Goal: Task Accomplishment & Management: Use online tool/utility

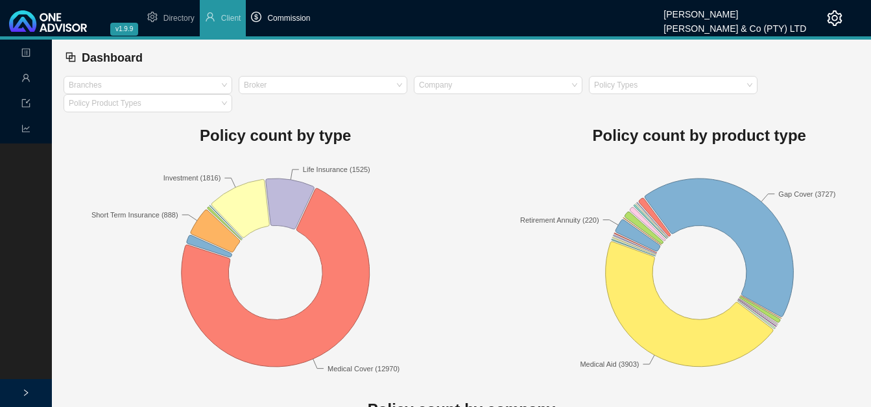
click at [293, 18] on span "Commission" at bounding box center [288, 18] width 43 height 9
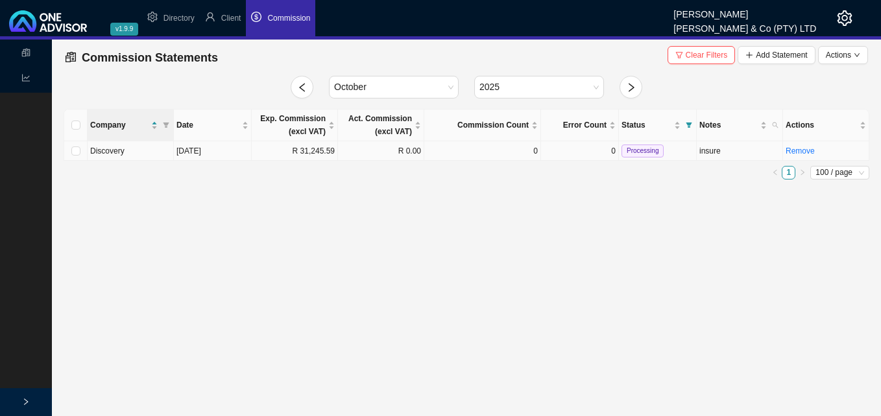
click at [297, 151] on td "R 31,245.59" at bounding box center [295, 150] width 86 height 19
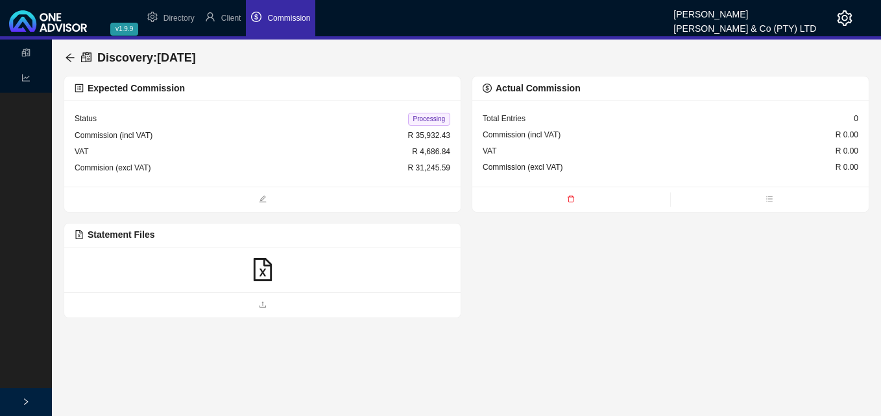
click at [256, 263] on icon "file-excel" at bounding box center [262, 269] width 23 height 23
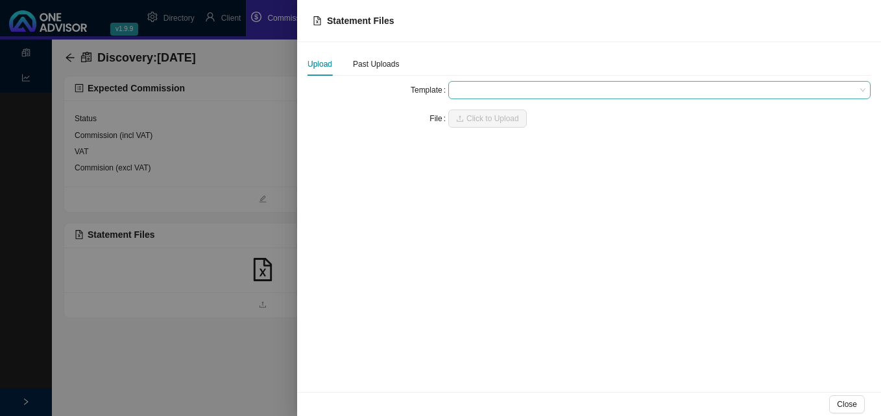
click at [467, 90] on span at bounding box center [659, 90] width 412 height 17
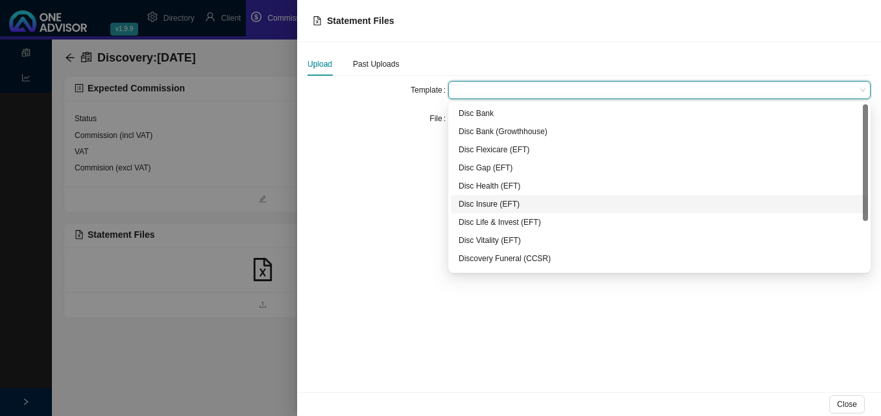
click at [485, 199] on div "Disc Insure (EFT)" at bounding box center [660, 204] width 402 height 13
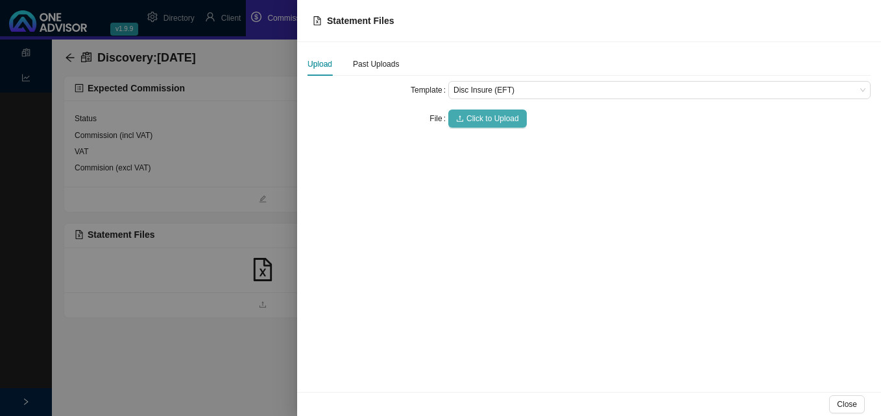
click at [465, 119] on button "Click to Upload" at bounding box center [487, 119] width 78 height 18
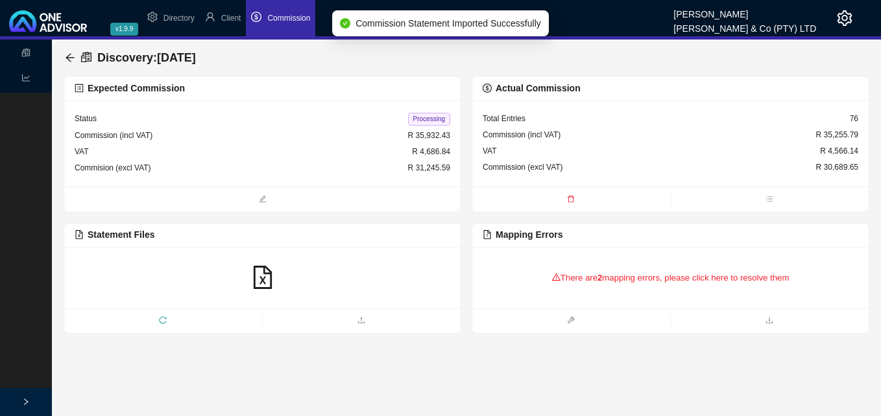
click at [558, 276] on icon "warning" at bounding box center [556, 277] width 8 height 8
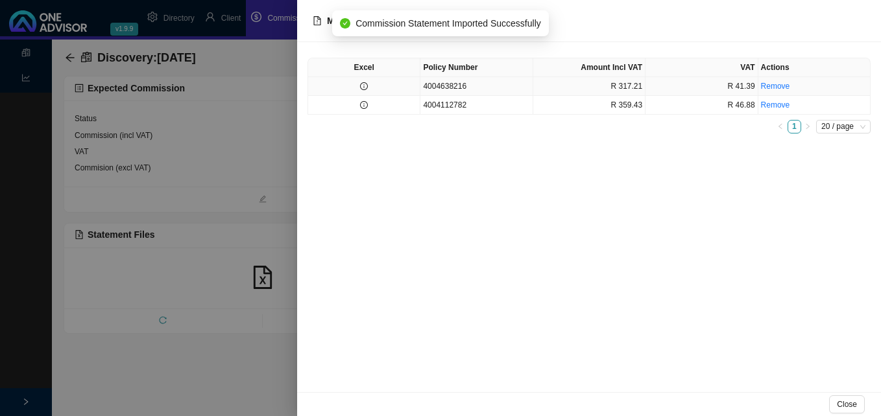
click at [367, 84] on icon "info-circle" at bounding box center [364, 86] width 8 height 8
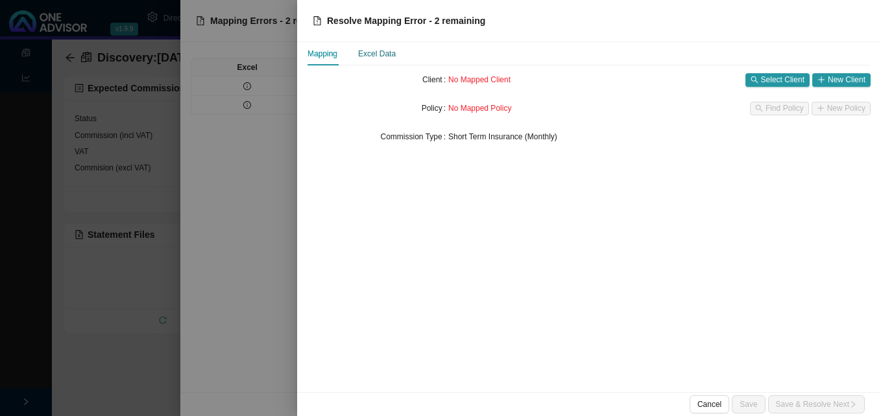
click at [386, 56] on div "Excel Data" at bounding box center [377, 53] width 38 height 13
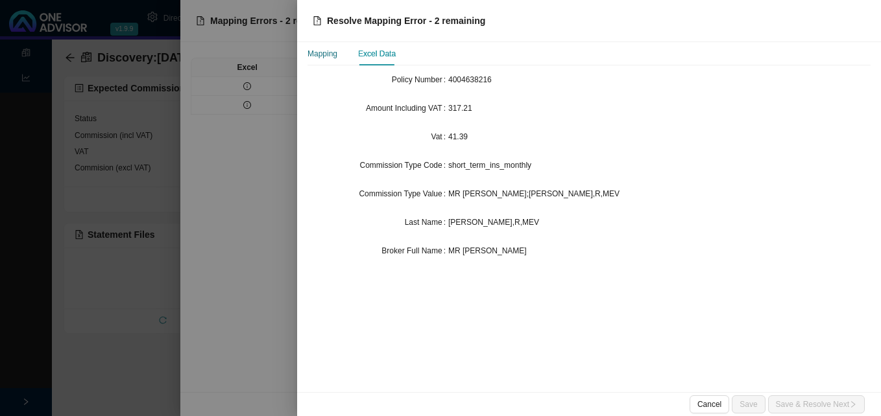
click at [332, 53] on div "Mapping" at bounding box center [322, 53] width 30 height 13
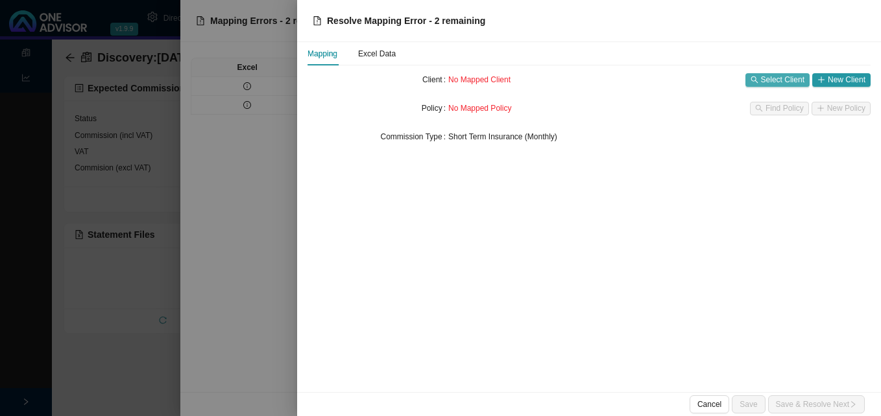
click at [775, 74] on span "Select Client" at bounding box center [782, 79] width 43 height 13
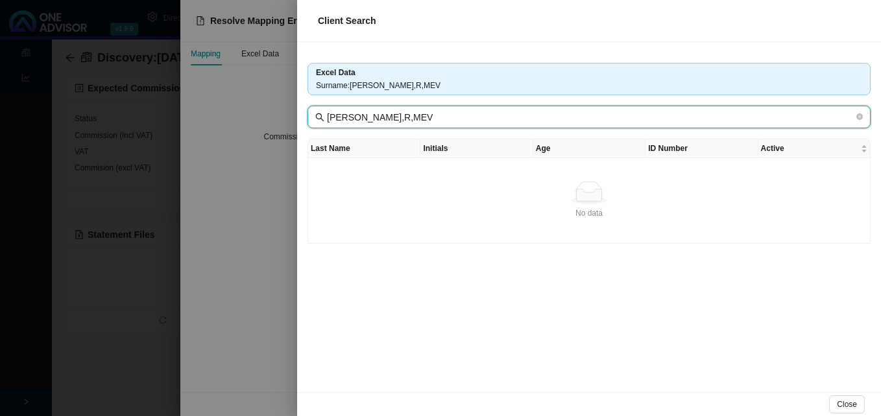
drag, startPoint x: 347, startPoint y: 118, endPoint x: 459, endPoint y: 122, distance: 111.6
click at [459, 122] on input "[PERSON_NAME],R,MEV" at bounding box center [590, 117] width 527 height 14
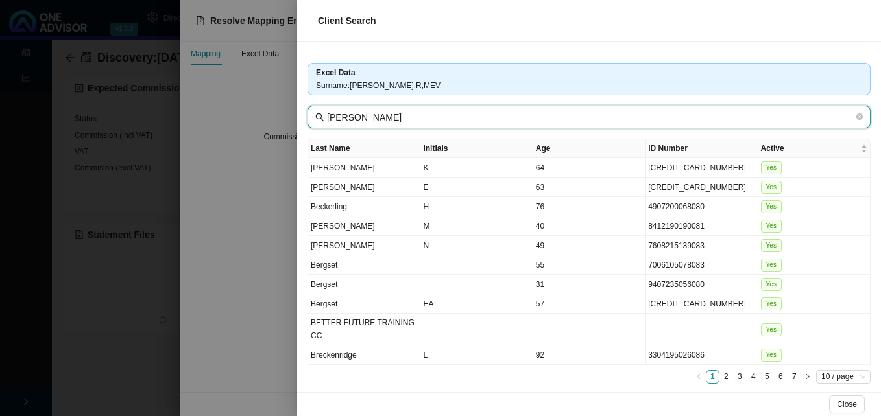
type input "[PERSON_NAME]"
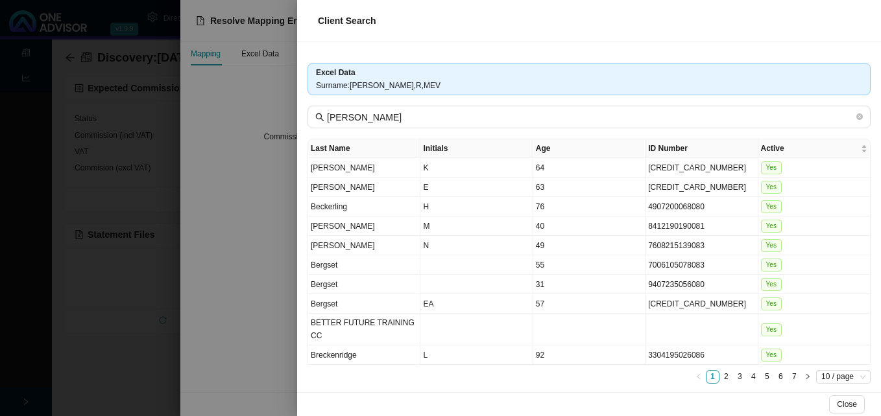
click at [252, 232] on div at bounding box center [440, 208] width 881 height 416
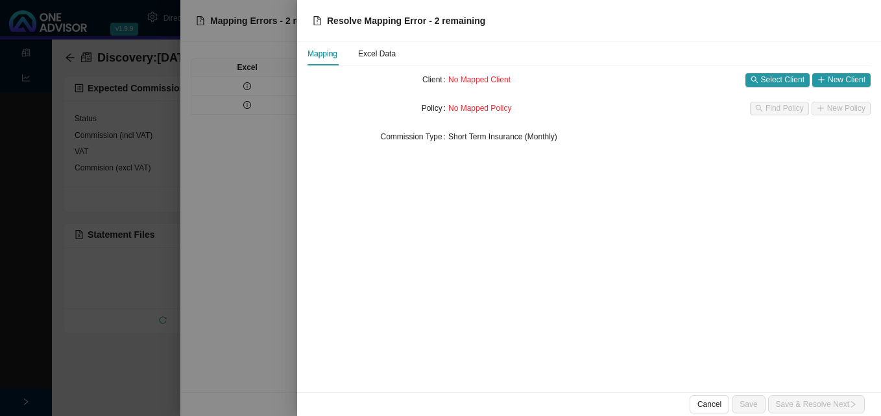
click at [247, 104] on div at bounding box center [440, 208] width 881 height 416
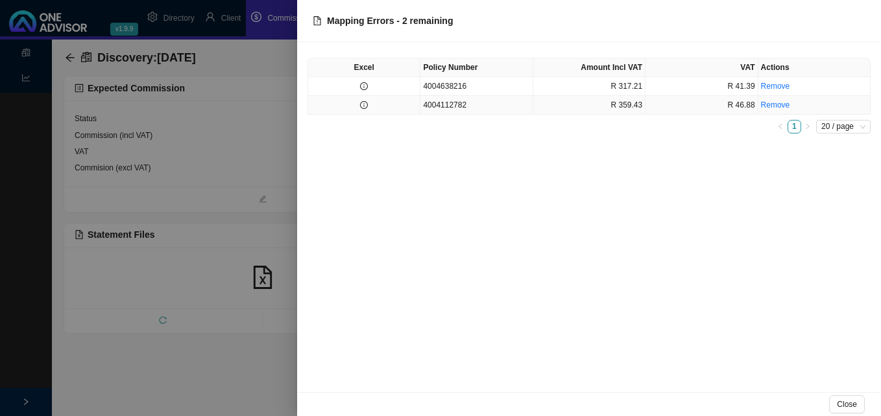
click at [364, 102] on icon "info-circle" at bounding box center [364, 105] width 8 height 8
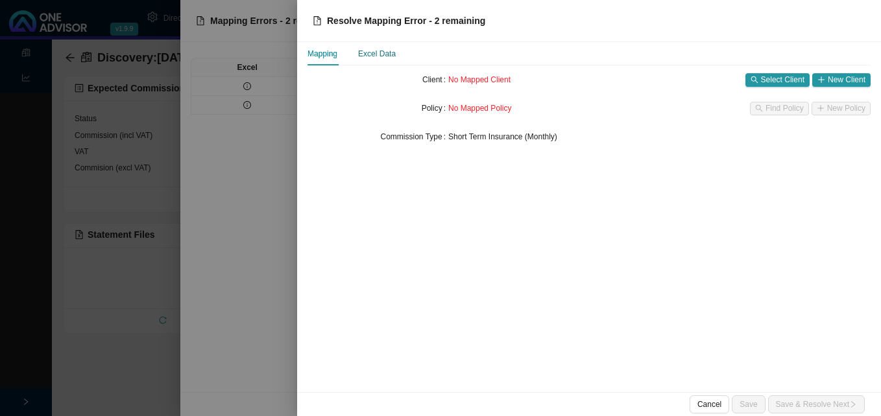
click at [379, 53] on div "Excel Data" at bounding box center [377, 53] width 38 height 13
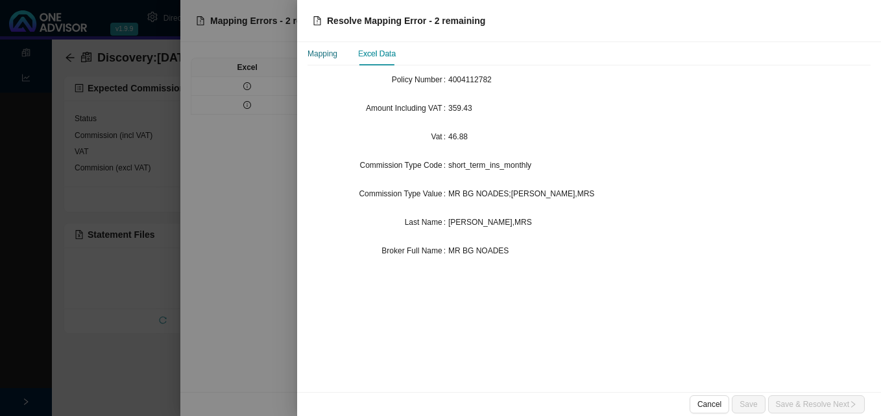
click at [317, 55] on div "Mapping" at bounding box center [322, 53] width 30 height 13
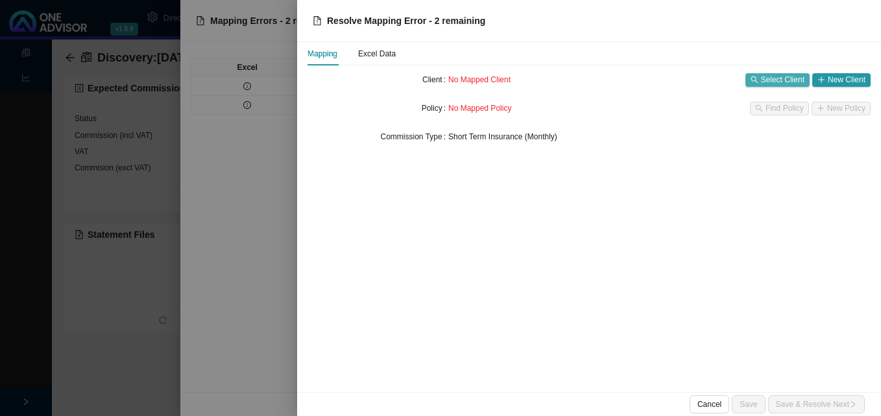
click at [777, 81] on span "Select Client" at bounding box center [782, 79] width 43 height 13
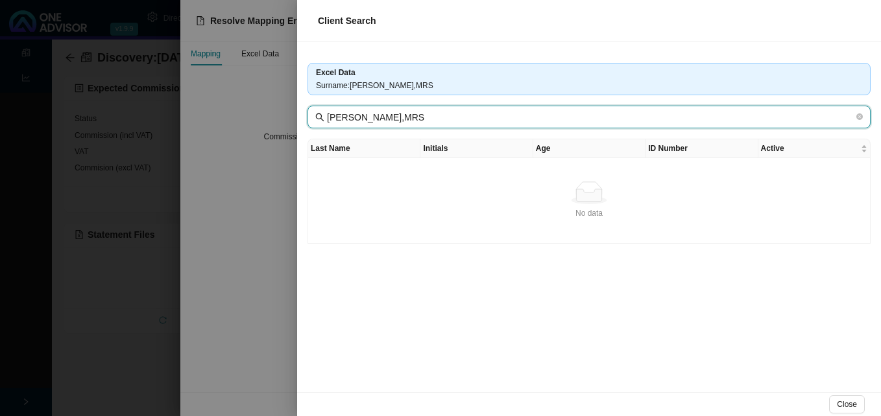
drag, startPoint x: 416, startPoint y: 119, endPoint x: 532, endPoint y: 114, distance: 116.2
click at [532, 117] on input "[PERSON_NAME],MRS" at bounding box center [590, 117] width 527 height 14
type input "[PERSON_NAME]"
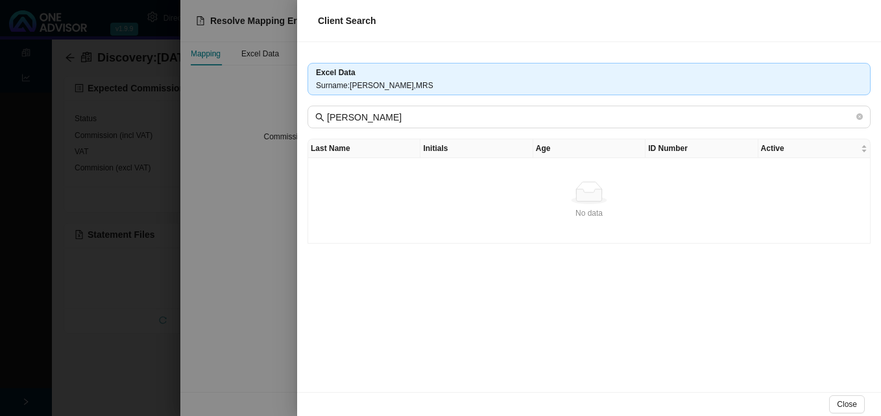
click at [267, 369] on div at bounding box center [440, 208] width 881 height 416
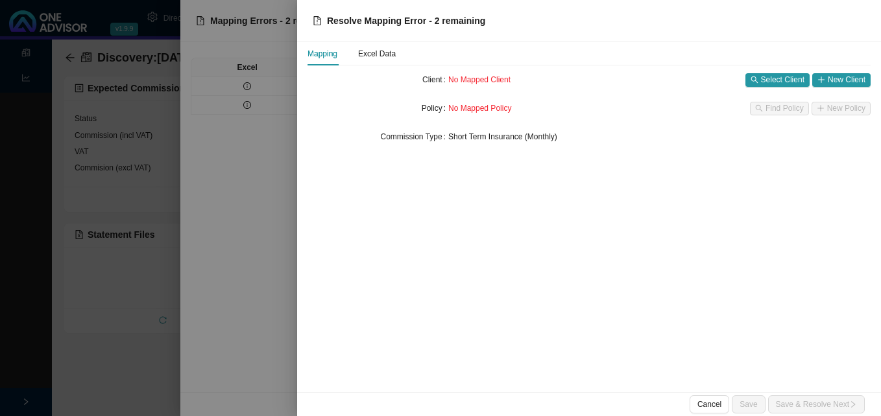
click at [267, 369] on div at bounding box center [440, 208] width 881 height 416
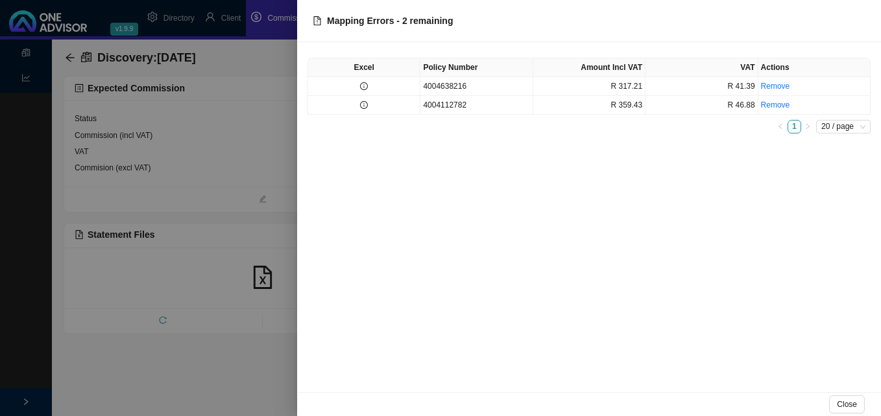
click at [267, 369] on div at bounding box center [440, 208] width 881 height 416
